Goal: Navigation & Orientation: Understand site structure

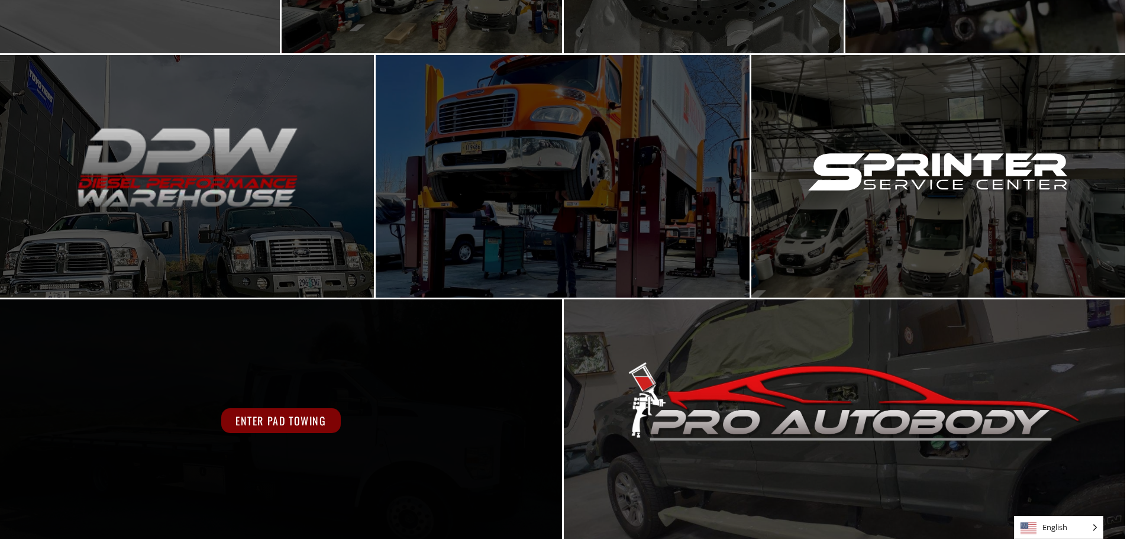
scroll to position [530, 0]
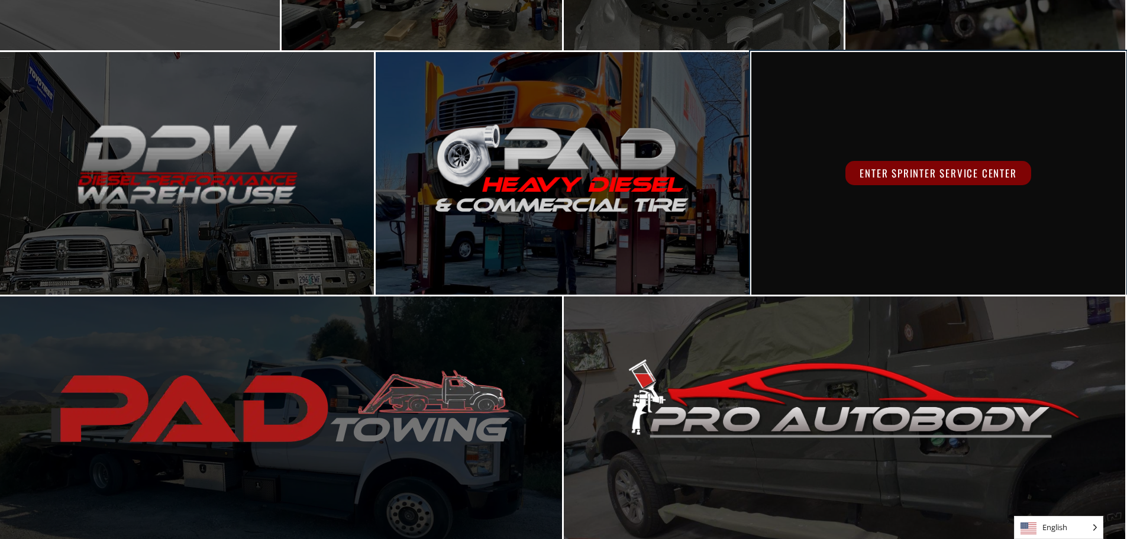
click at [827, 217] on div "Enter Sprinter Service Center" at bounding box center [938, 173] width 374 height 242
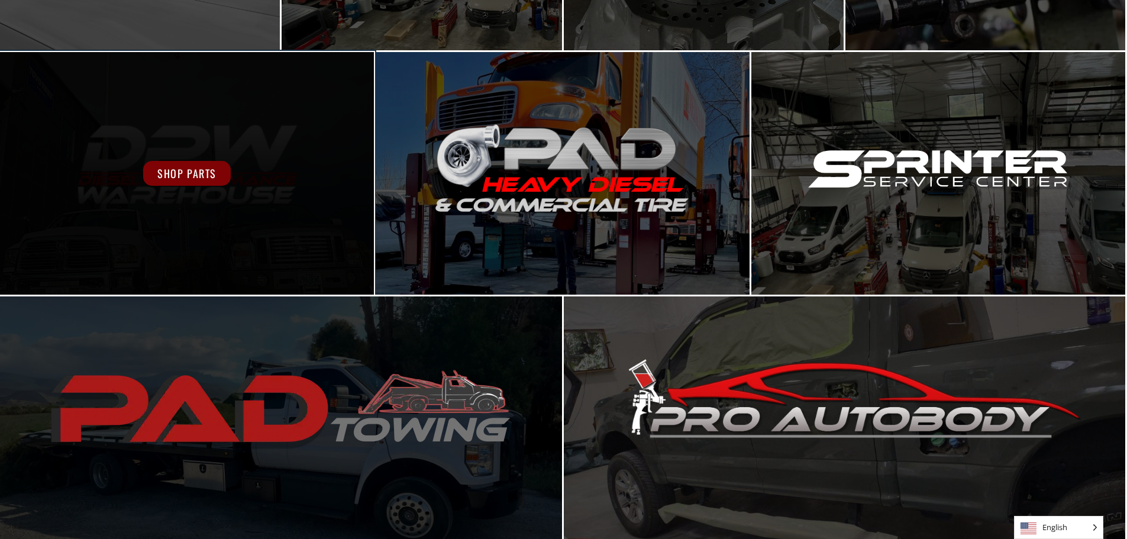
click at [248, 151] on div "Shop Parts" at bounding box center [187, 173] width 374 height 242
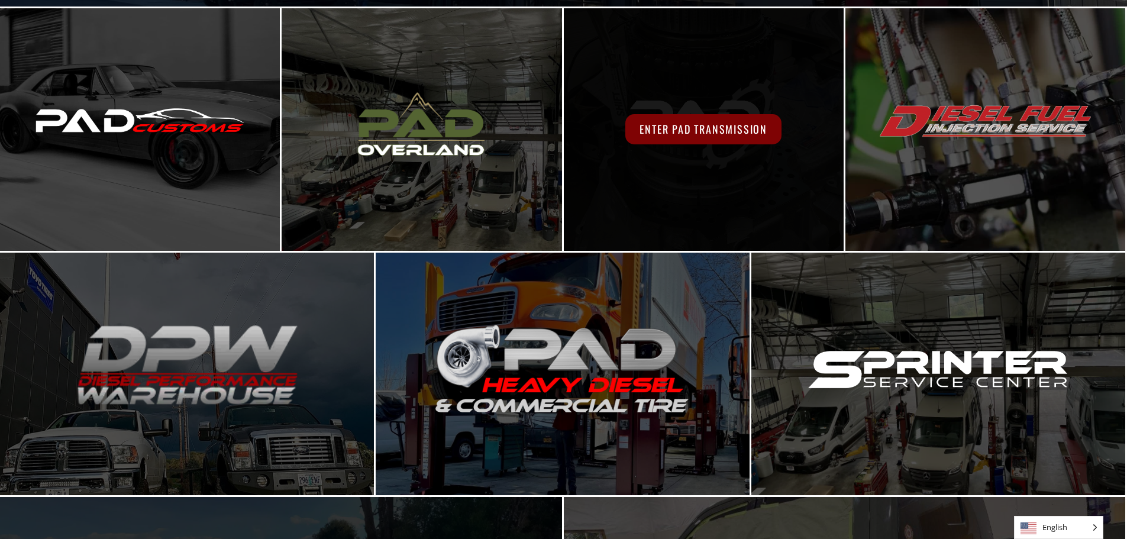
scroll to position [293, 0]
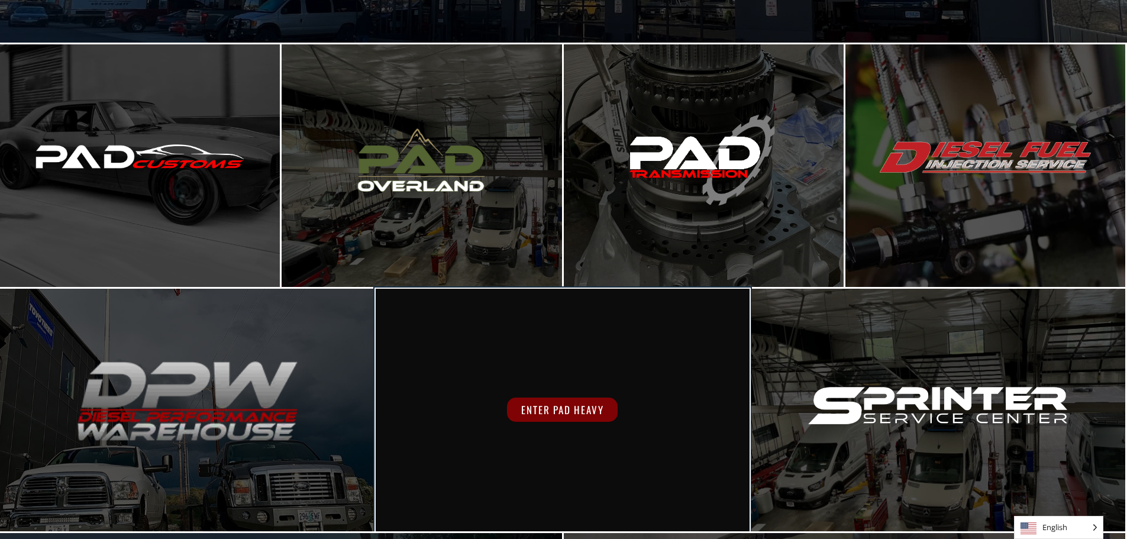
click at [497, 341] on div "Enter PAD Heavy" at bounding box center [563, 410] width 374 height 242
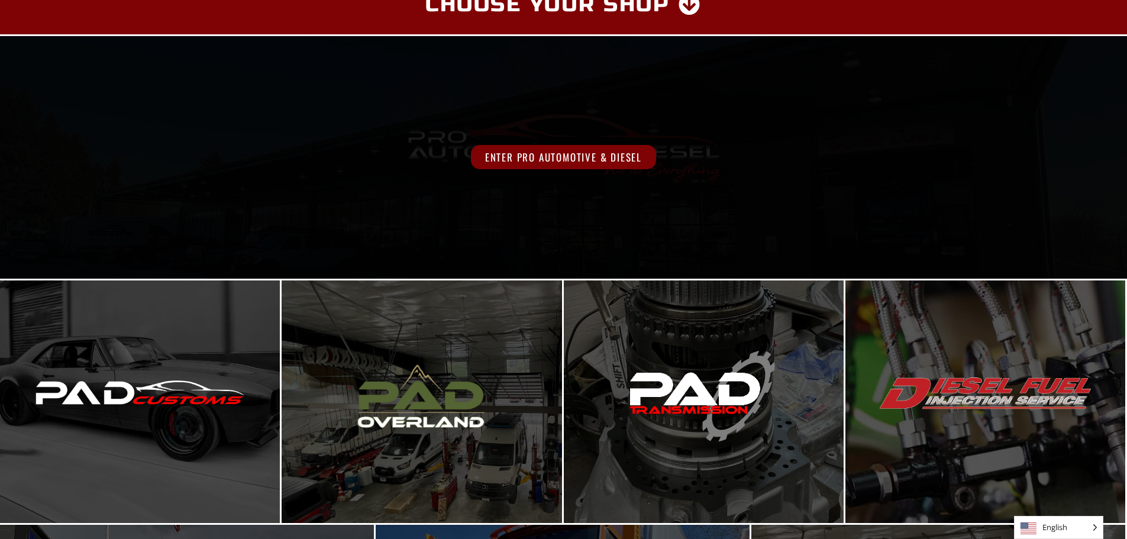
scroll to position [0, 0]
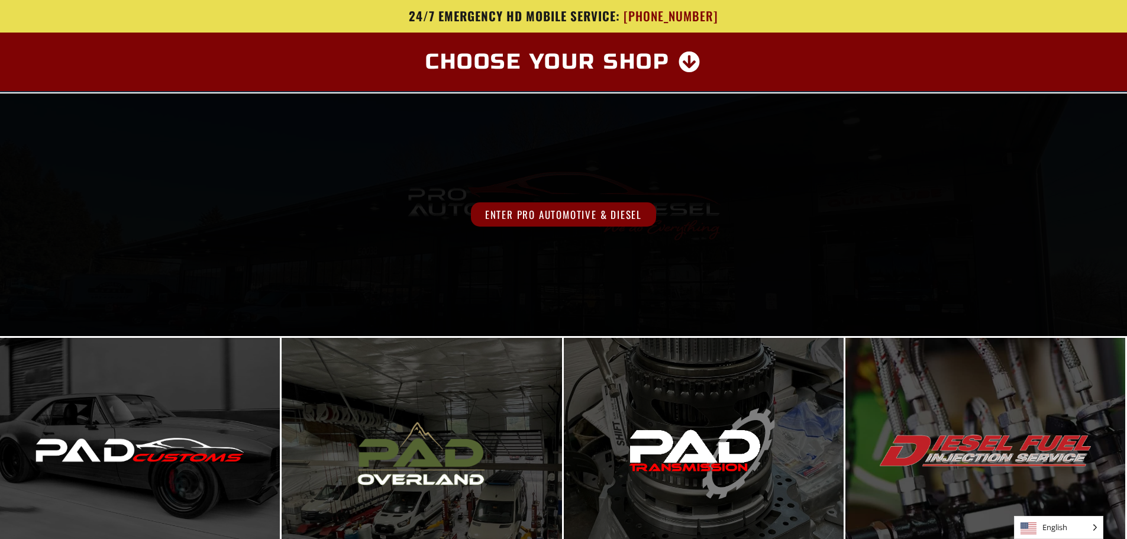
click at [498, 229] on div "Enter Pro Automotive & Diesel" at bounding box center [563, 214] width 1127 height 242
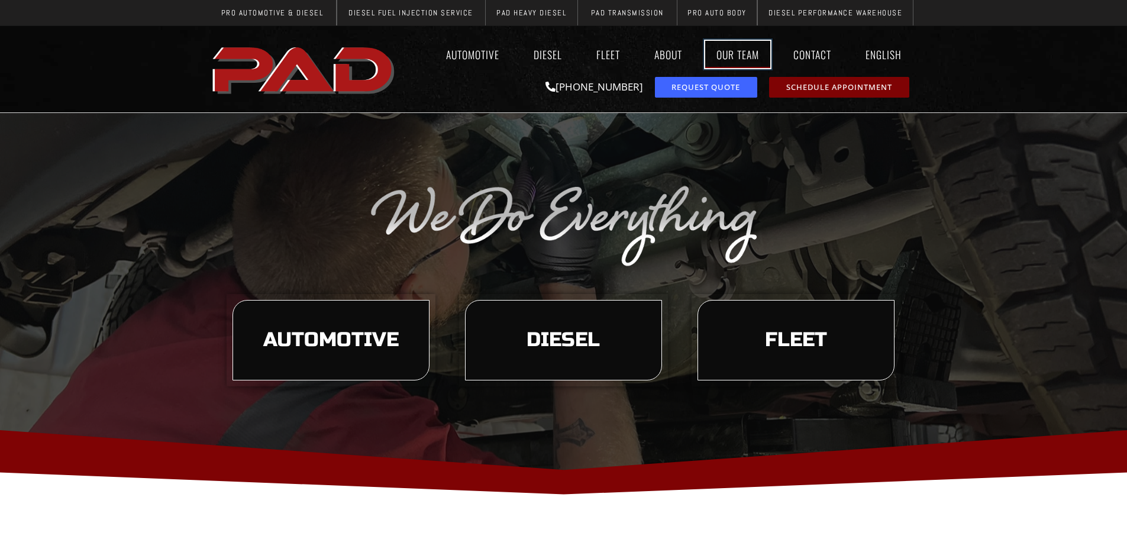
click at [747, 49] on link "Our Team" at bounding box center [737, 54] width 65 height 27
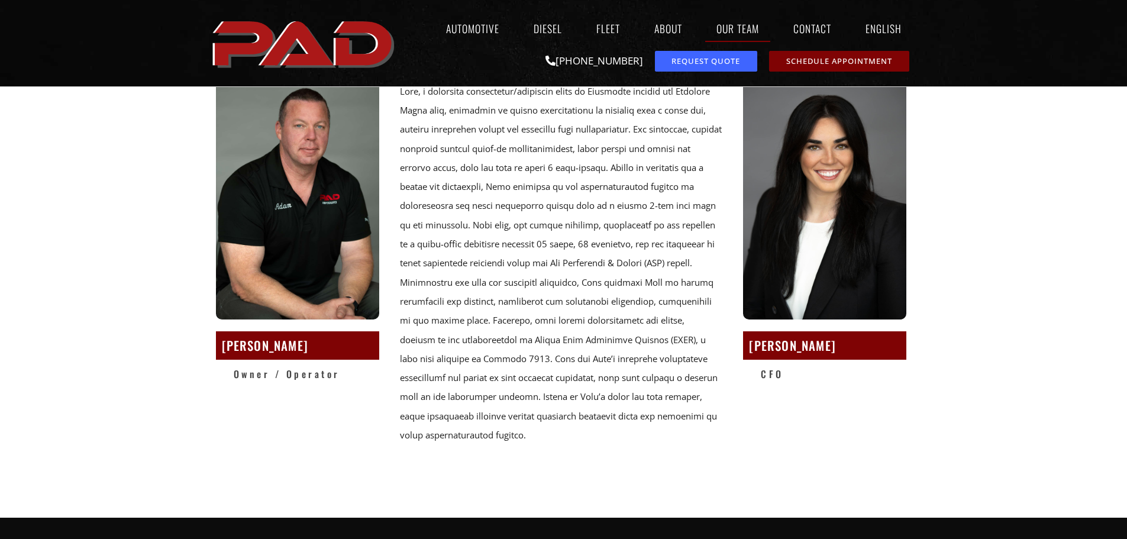
scroll to position [118, 0]
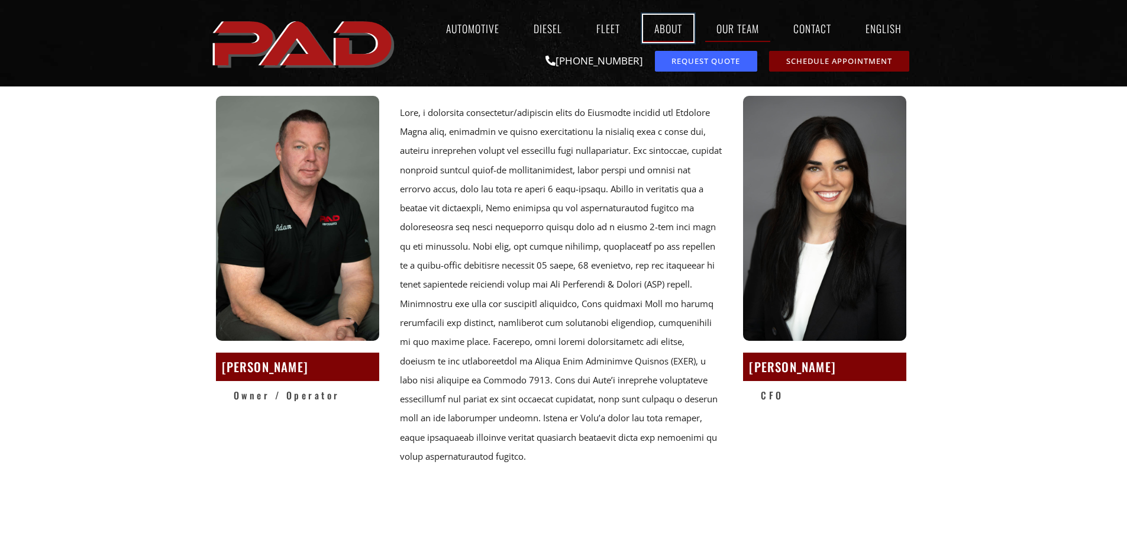
click at [668, 24] on link "About" at bounding box center [668, 28] width 50 height 27
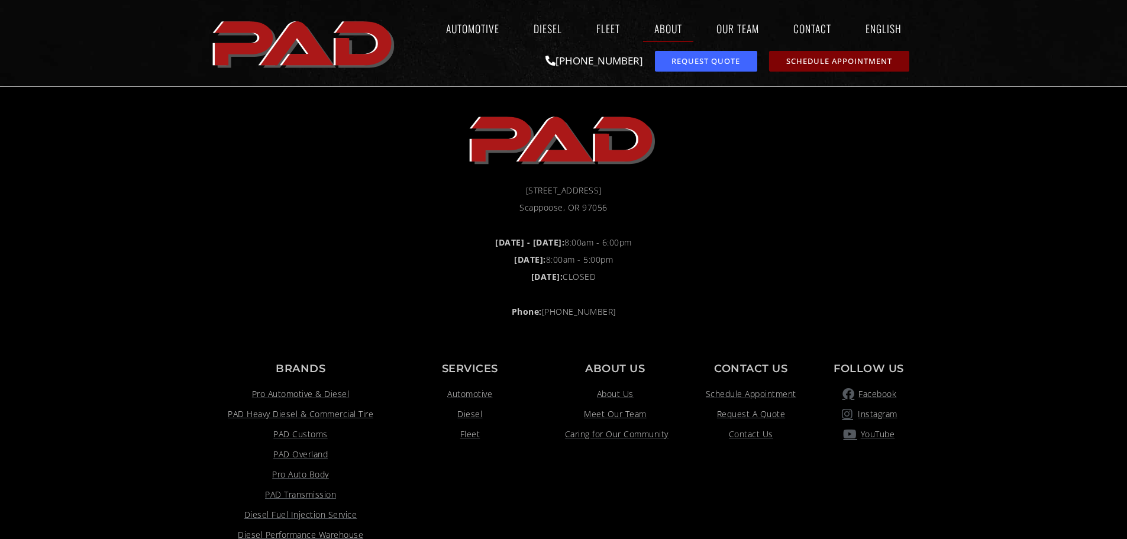
scroll to position [1348, 0]
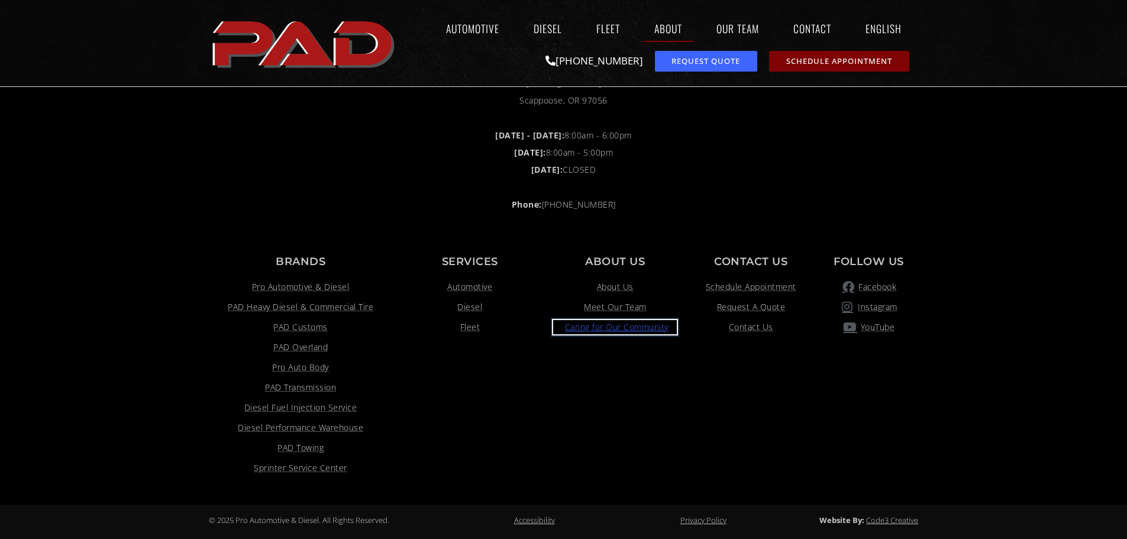
click at [623, 329] on span "Caring for Our Community" at bounding box center [615, 327] width 106 height 14
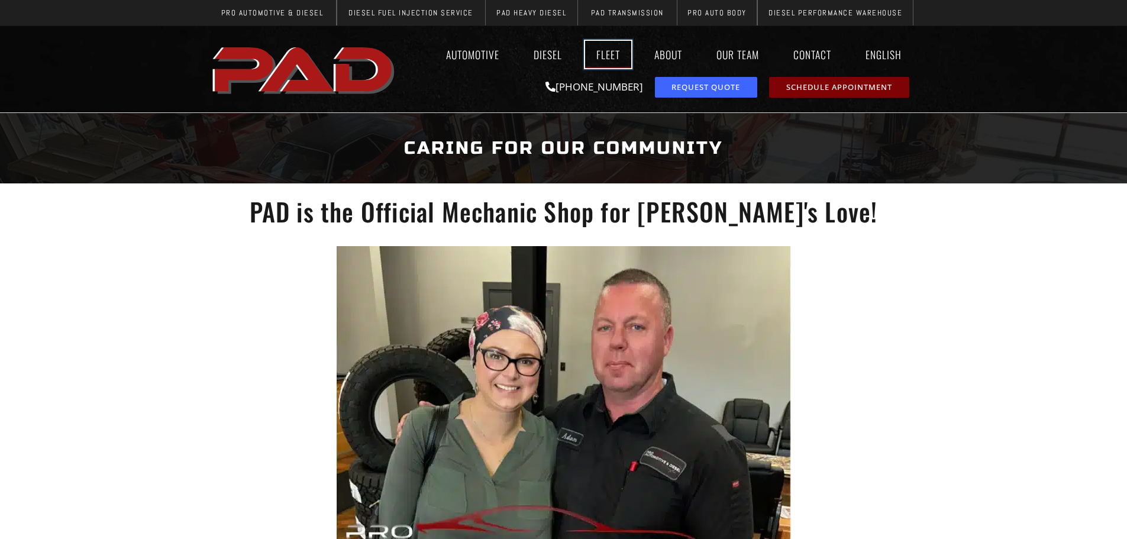
click at [612, 49] on link "Fleet" at bounding box center [608, 54] width 46 height 27
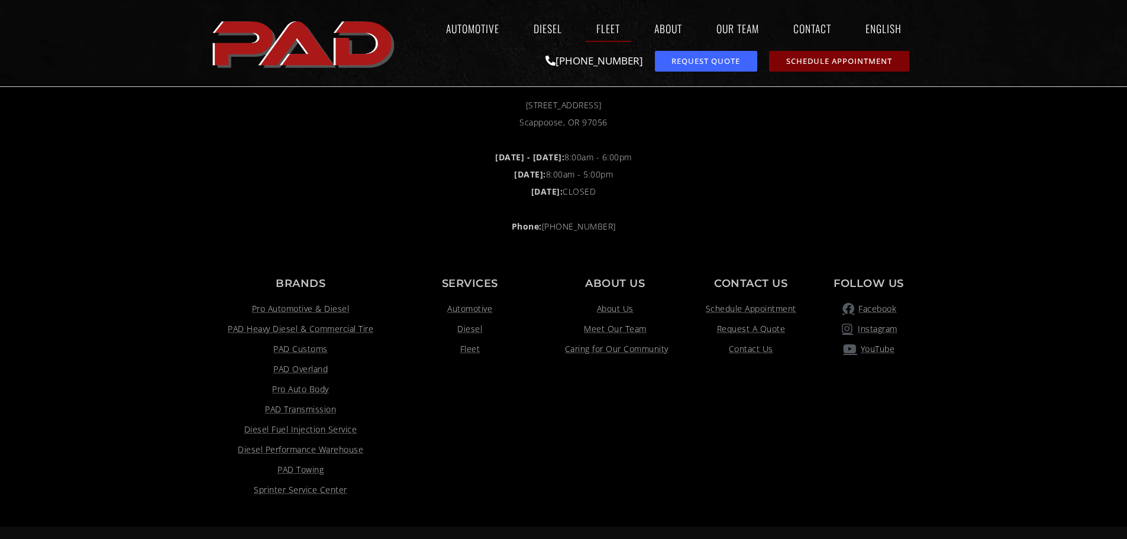
scroll to position [1894, 0]
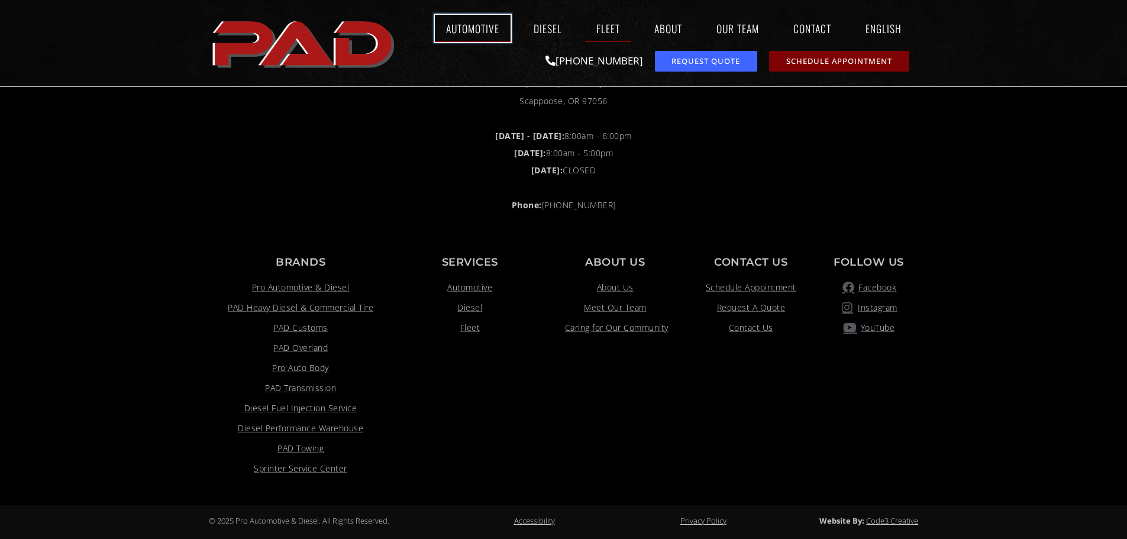
click at [478, 27] on link "Automotive" at bounding box center [473, 28] width 76 height 27
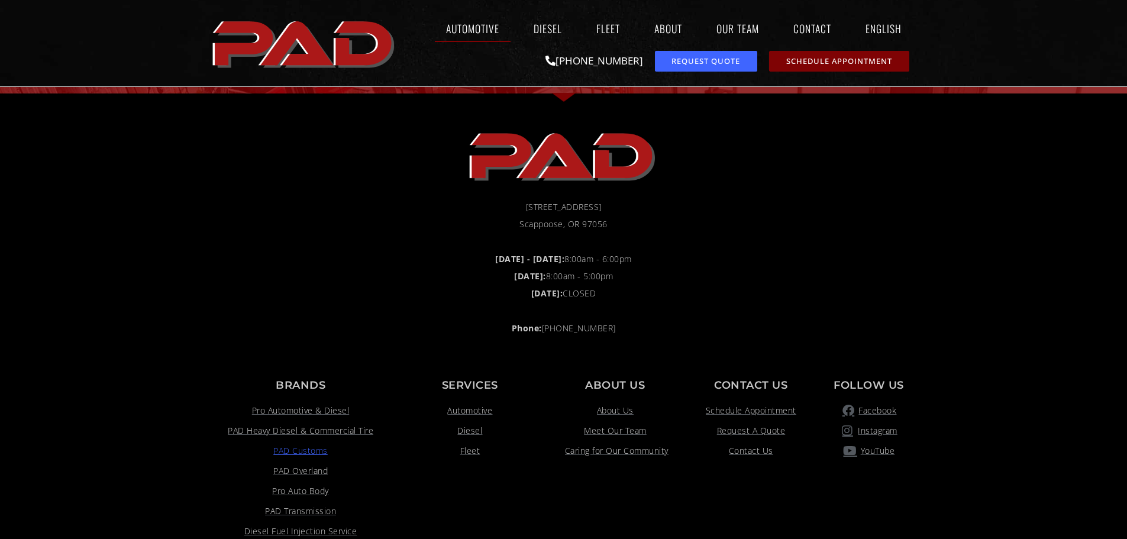
scroll to position [2497, 0]
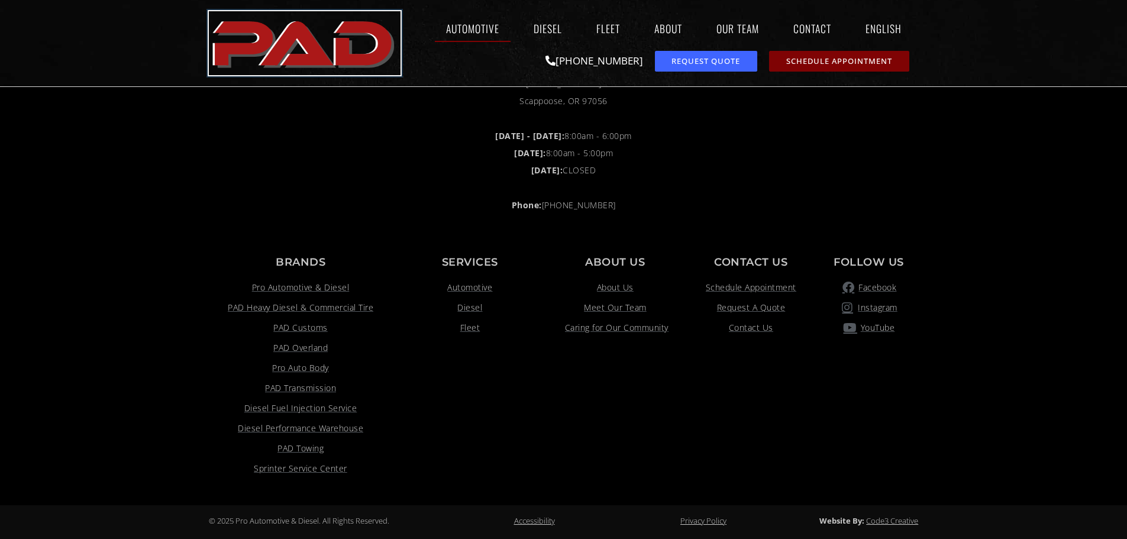
click at [331, 48] on img "pro automotive and diesel home page" at bounding box center [305, 43] width 192 height 64
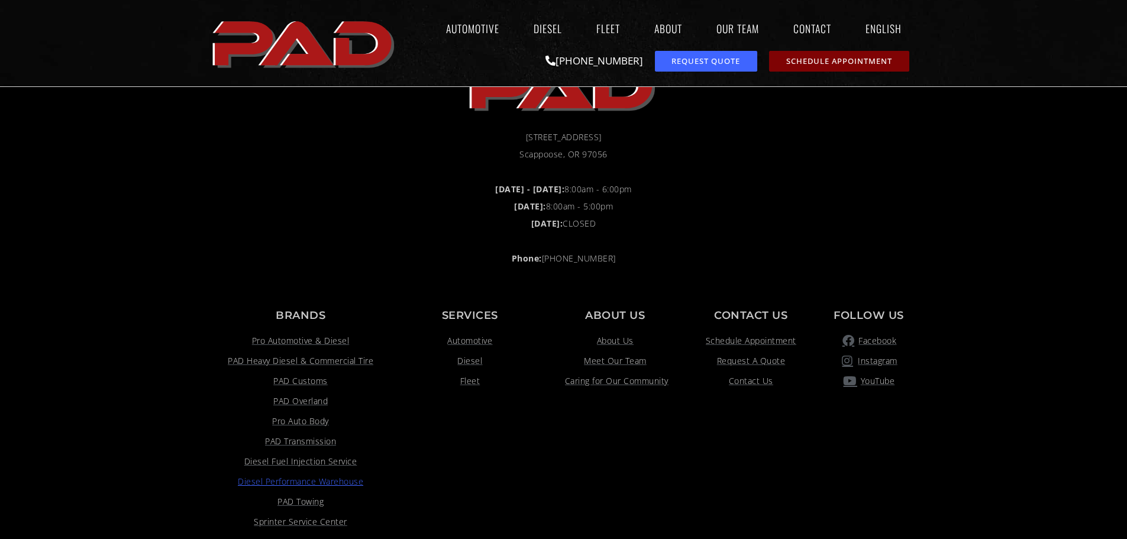
scroll to position [974, 0]
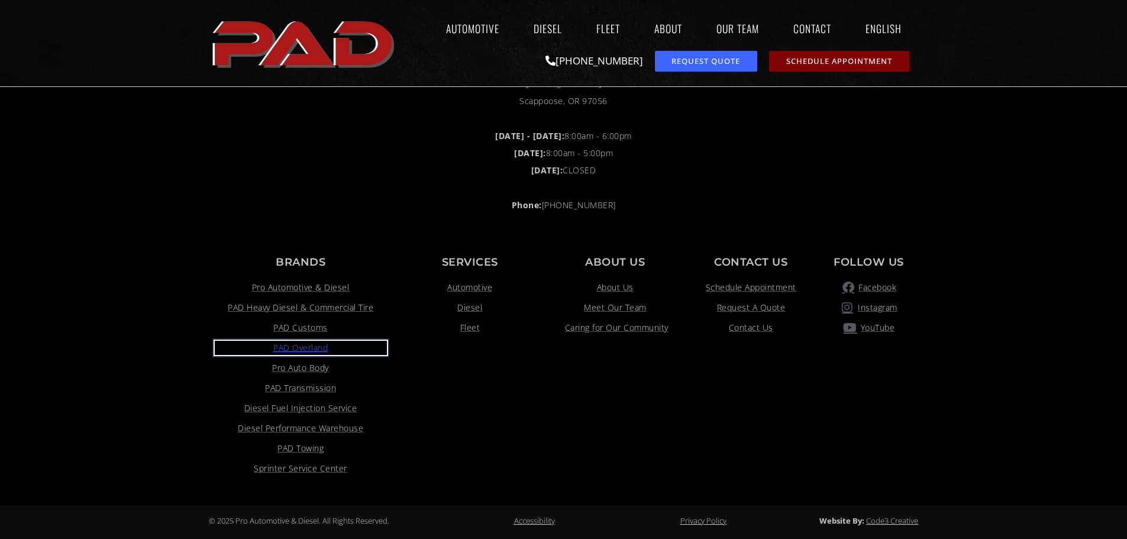
click at [303, 351] on span "PAD Overland" at bounding box center [300, 348] width 54 height 14
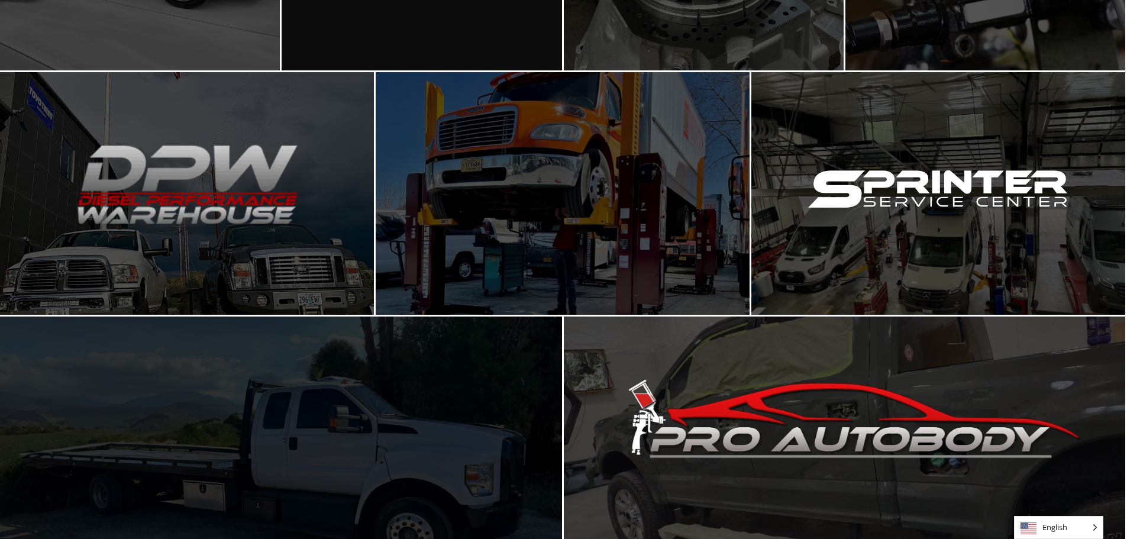
scroll to position [530, 0]
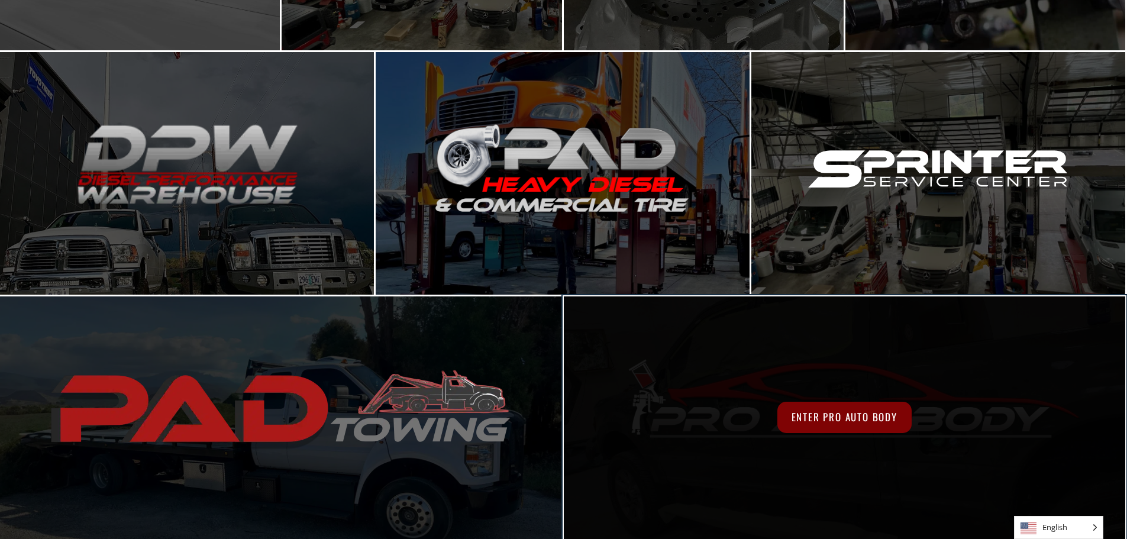
click at [730, 322] on div "Enter Pro Auto Body" at bounding box center [845, 417] width 562 height 242
